Goal: Task Accomplishment & Management: Use online tool/utility

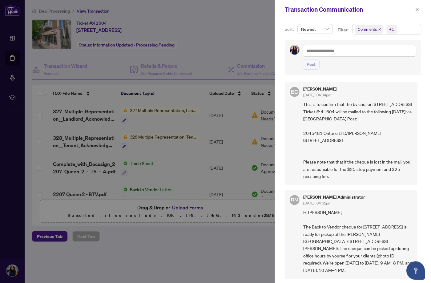
scroll to position [470, 0]
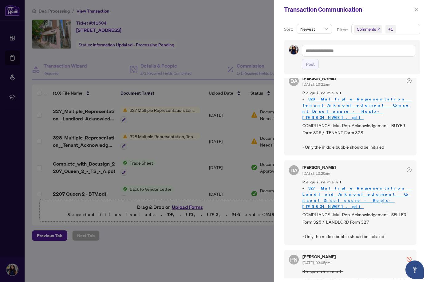
click at [228, 26] on div at bounding box center [215, 141] width 430 height 282
click at [416, 10] on icon "close" at bounding box center [416, 9] width 3 height 3
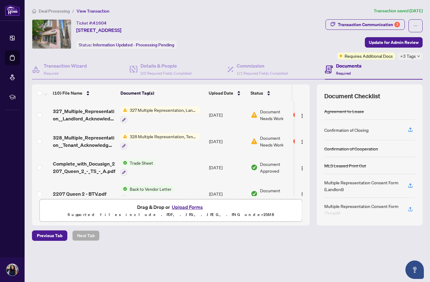
click at [49, 12] on span "Deal Processing" at bounding box center [54, 11] width 31 height 6
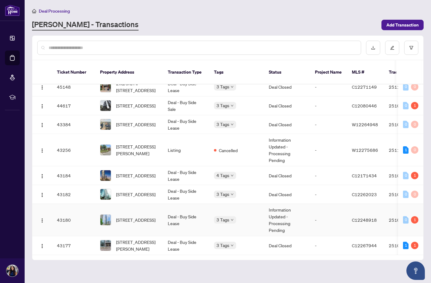
scroll to position [156, 0]
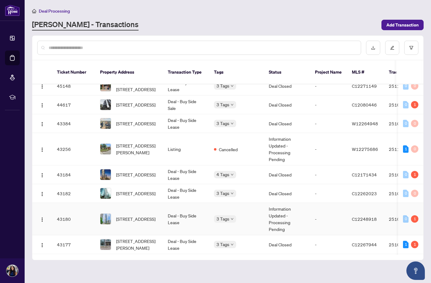
click at [200, 215] on td "Deal - Buy Side Lease" at bounding box center [186, 219] width 46 height 32
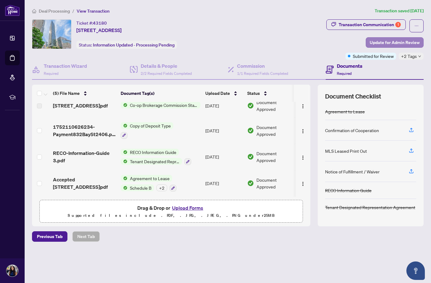
scroll to position [37, 0]
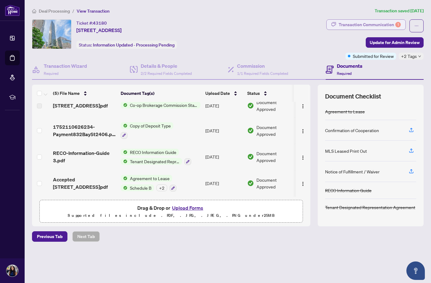
click at [377, 25] on div "Transaction Communication 1" at bounding box center [369, 25] width 62 height 10
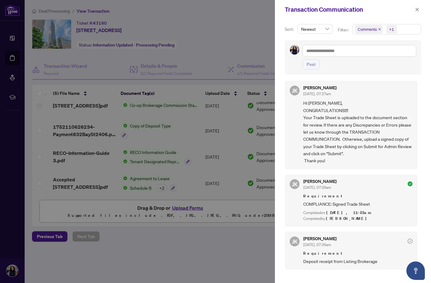
scroll to position [1, 0]
click at [133, 248] on div at bounding box center [215, 141] width 431 height 283
click at [249, 37] on div at bounding box center [215, 141] width 431 height 283
click at [419, 10] on button "button" at bounding box center [417, 9] width 8 height 7
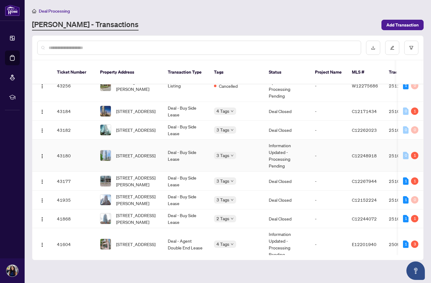
scroll to position [235, 0]
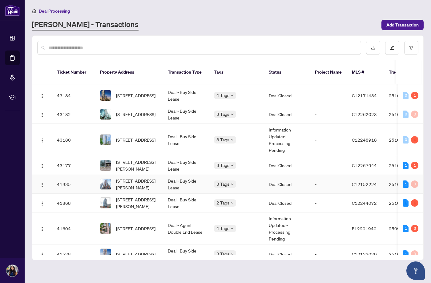
click at [201, 177] on td "Deal - Buy Side Lease" at bounding box center [186, 184] width 46 height 19
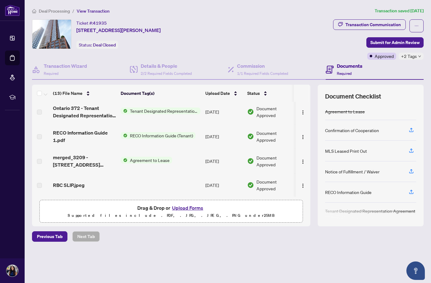
scroll to position [229, 0]
click at [372, 26] on div "Transaction Communication" at bounding box center [372, 25] width 55 height 10
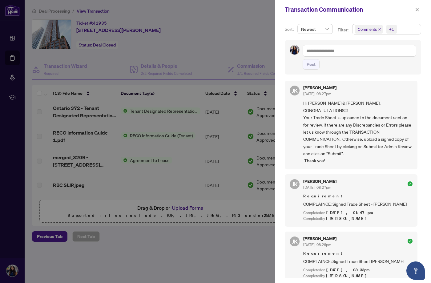
scroll to position [1, 0]
click at [220, 37] on div at bounding box center [215, 141] width 431 height 283
click at [418, 10] on icon "close" at bounding box center [417, 9] width 4 height 4
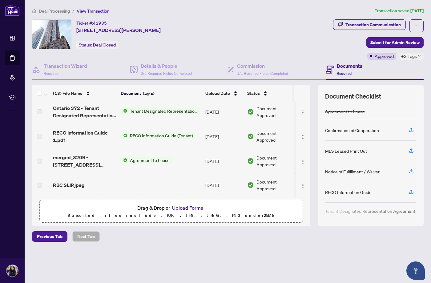
click at [46, 12] on span "Deal Processing" at bounding box center [54, 11] width 31 height 6
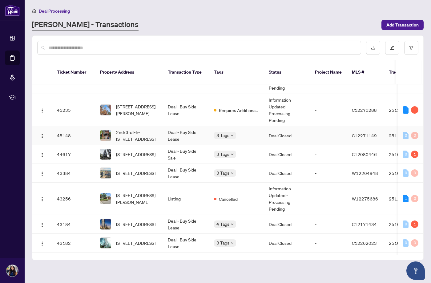
scroll to position [109, 0]
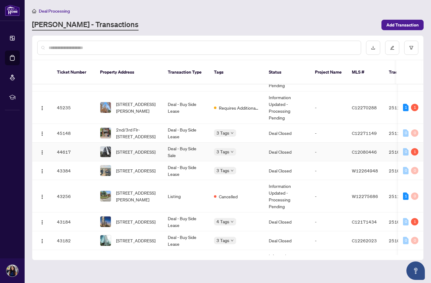
click at [189, 144] on td "Deal - Buy Side Sale" at bounding box center [186, 151] width 46 height 19
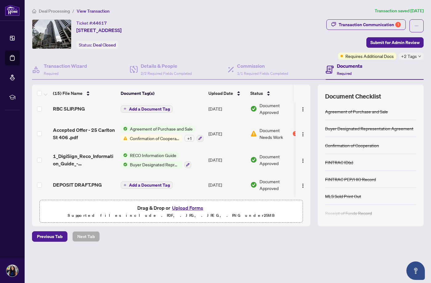
scroll to position [293, 0]
click at [372, 24] on div "Transaction Communication 1" at bounding box center [369, 25] width 62 height 10
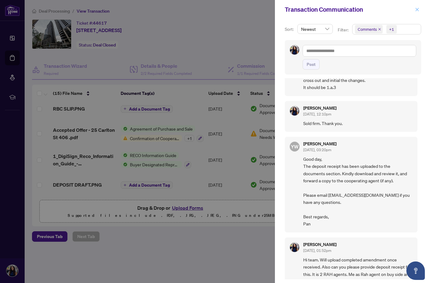
scroll to position [260, 0]
click at [418, 8] on icon "close" at bounding box center [416, 9] width 3 height 3
